Goal: Entertainment & Leisure: Consume media (video, audio)

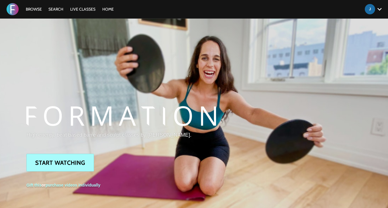
click at [39, 12] on div "Browse Search LIVE CLASSES HOME Account settings Manage Subscription Help Log O…" at bounding box center [133, 9] width 267 height 18
click at [39, 10] on link "Browse" at bounding box center [34, 9] width 22 height 5
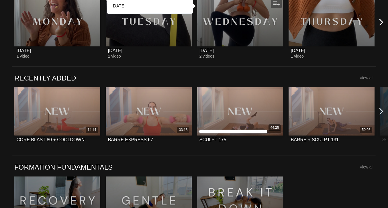
scroll to position [365, 0]
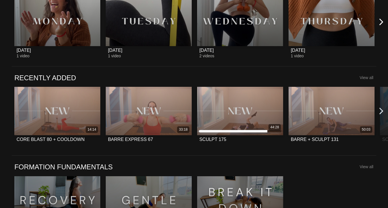
click at [379, 110] on icon at bounding box center [381, 110] width 7 height 7
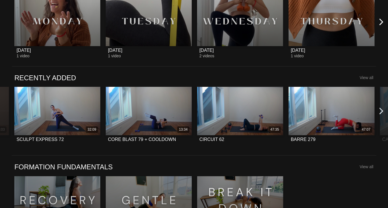
click at [379, 110] on icon at bounding box center [381, 110] width 7 height 7
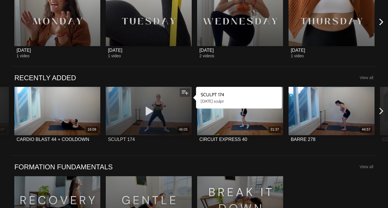
click at [141, 107] on icon at bounding box center [148, 111] width 17 height 10
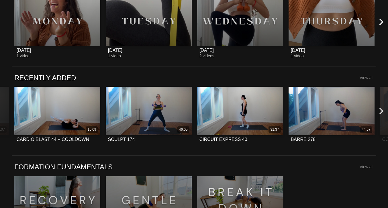
click at [380, 110] on icon at bounding box center [381, 110] width 7 height 7
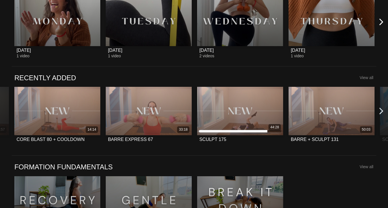
click at [380, 111] on icon at bounding box center [381, 110] width 7 height 7
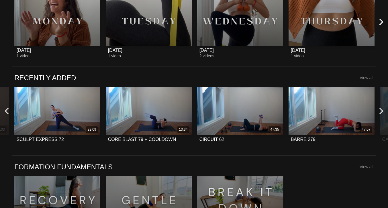
click at [7, 111] on icon at bounding box center [6, 110] width 7 height 7
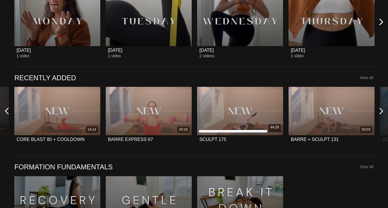
click at [8, 112] on icon at bounding box center [6, 110] width 7 height 7
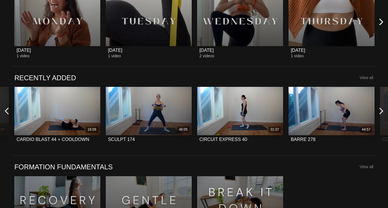
click at [8, 112] on icon at bounding box center [6, 110] width 7 height 7
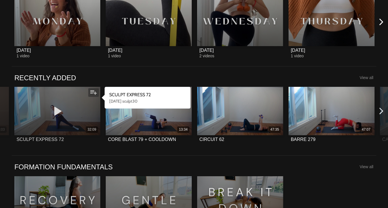
click at [54, 112] on icon at bounding box center [57, 111] width 17 height 10
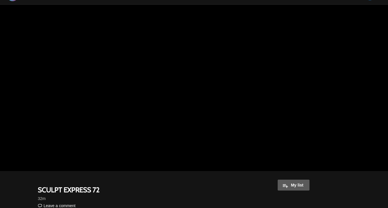
scroll to position [15, 0]
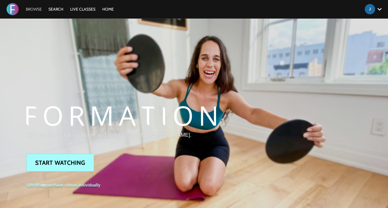
click at [39, 9] on link "Browse" at bounding box center [34, 9] width 22 height 5
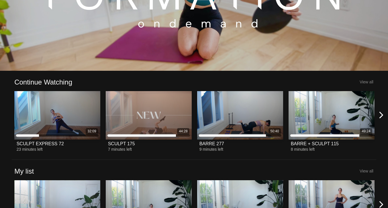
scroll to position [94, 0]
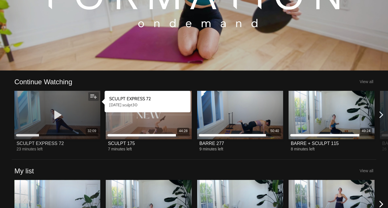
drag, startPoint x: 58, startPoint y: 115, endPoint x: 46, endPoint y: 116, distance: 11.5
click at [46, 113] on div "32:09" at bounding box center [57, 115] width 86 height 48
